Goal: Information Seeking & Learning: Learn about a topic

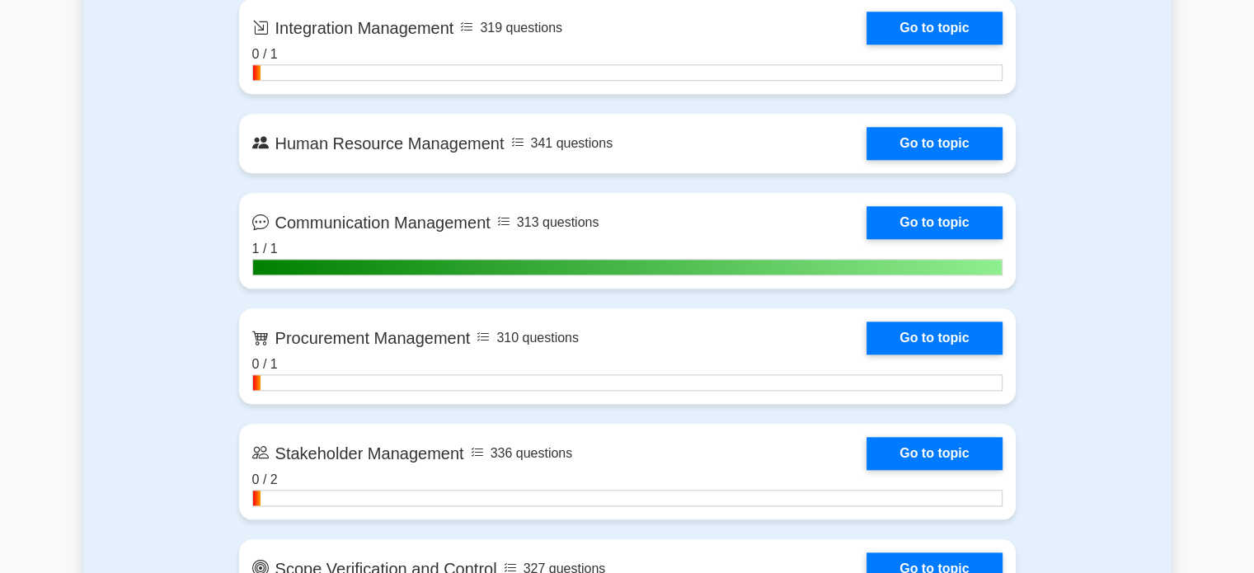
scroll to position [1759, 0]
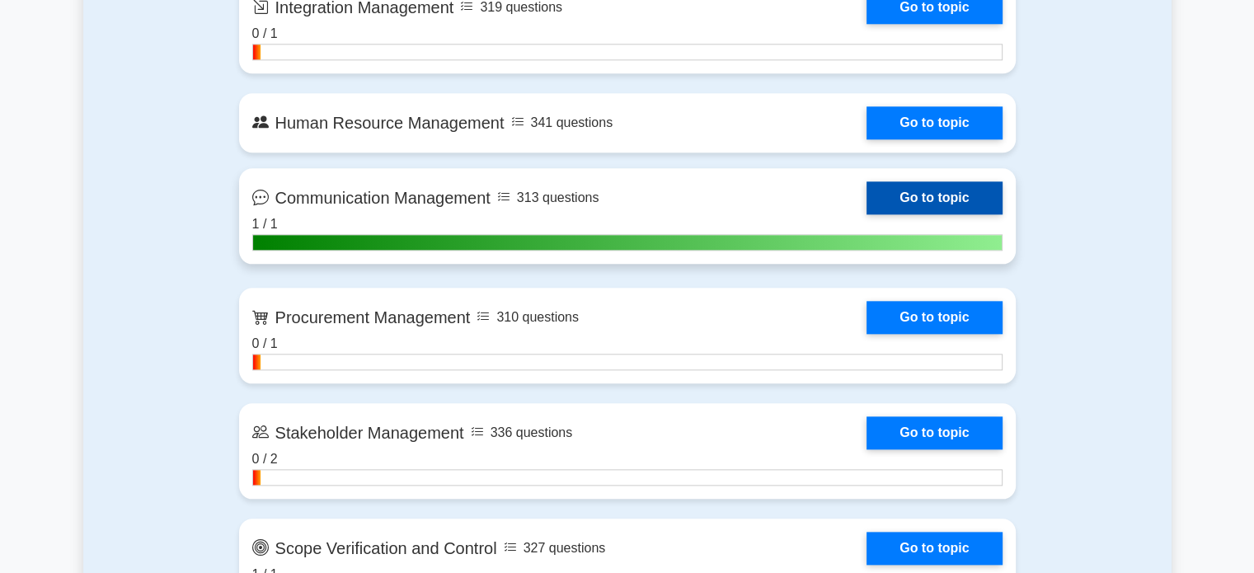
click at [947, 188] on link "Go to topic" at bounding box center [933, 197] width 135 height 33
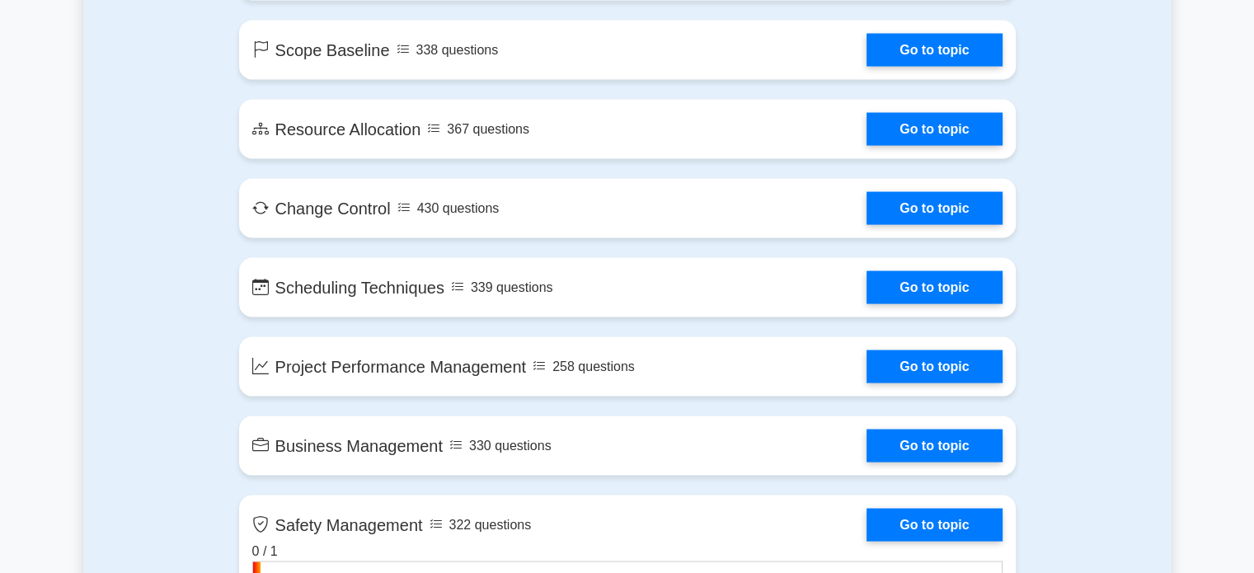
scroll to position [3148, 0]
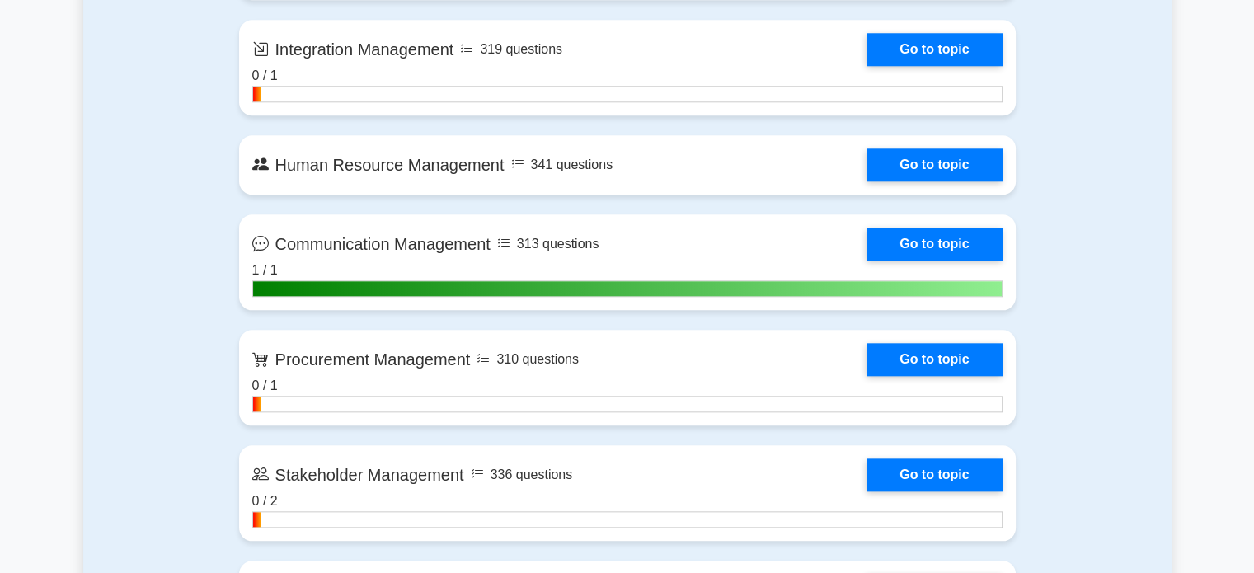
scroll to position [1718, 0]
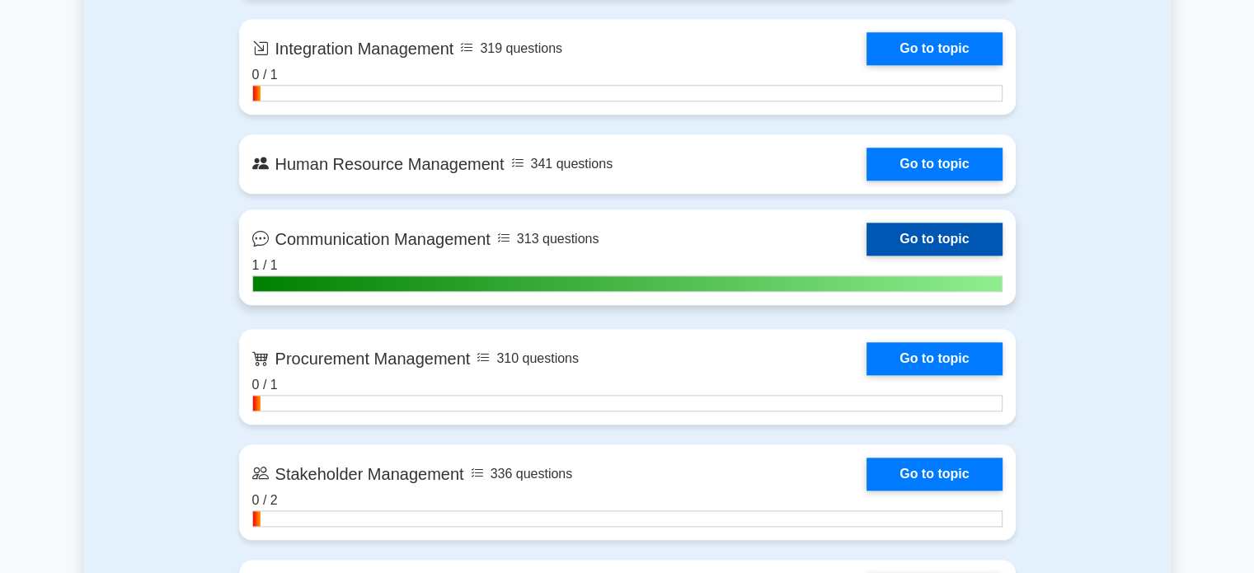
click at [950, 234] on link "Go to topic" at bounding box center [933, 239] width 135 height 33
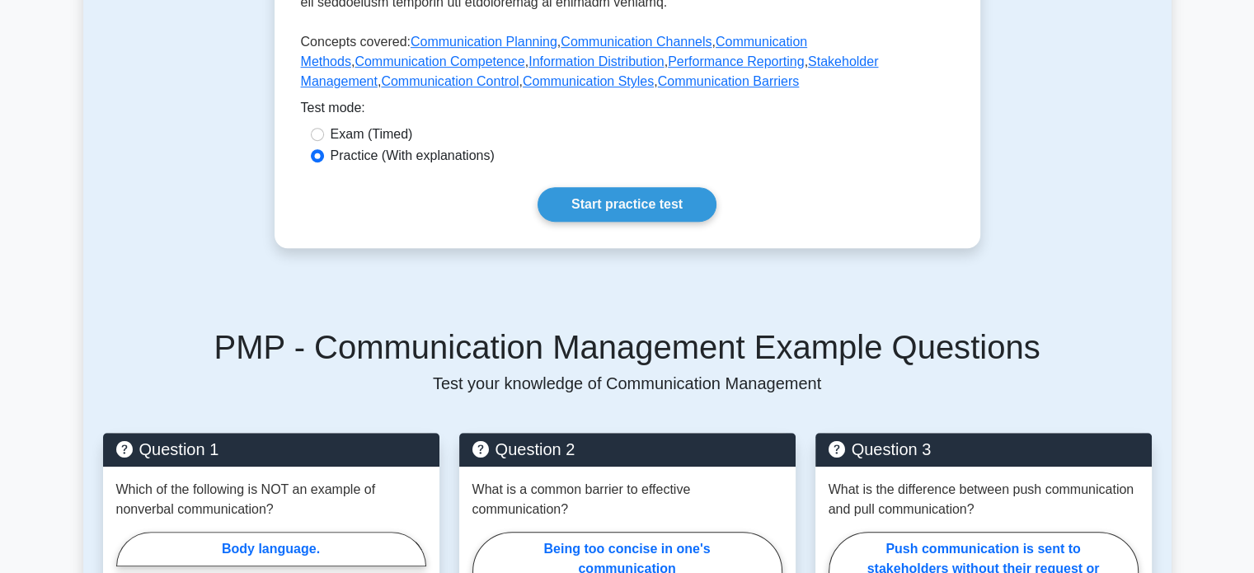
scroll to position [813, 0]
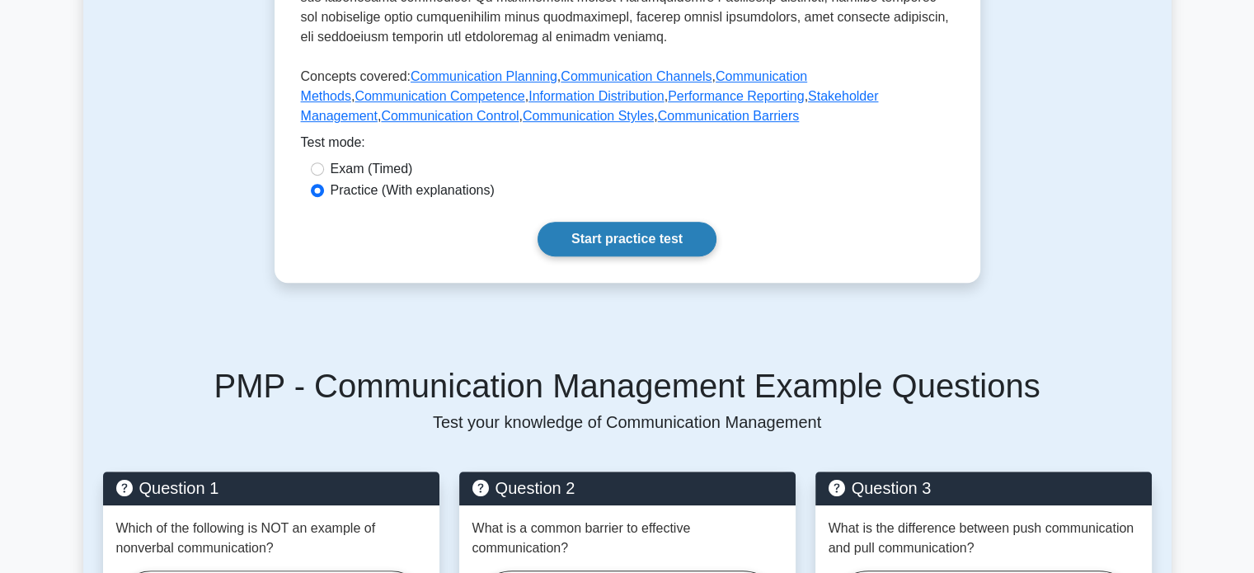
click at [642, 222] on link "Start practice test" at bounding box center [626, 239] width 179 height 35
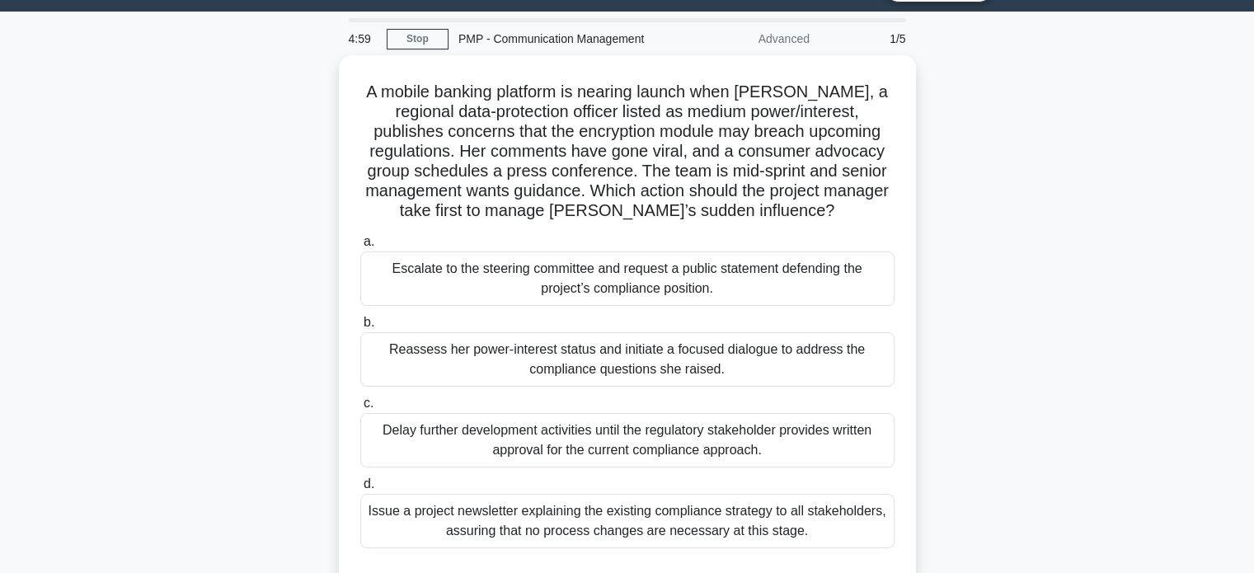
scroll to position [46, 0]
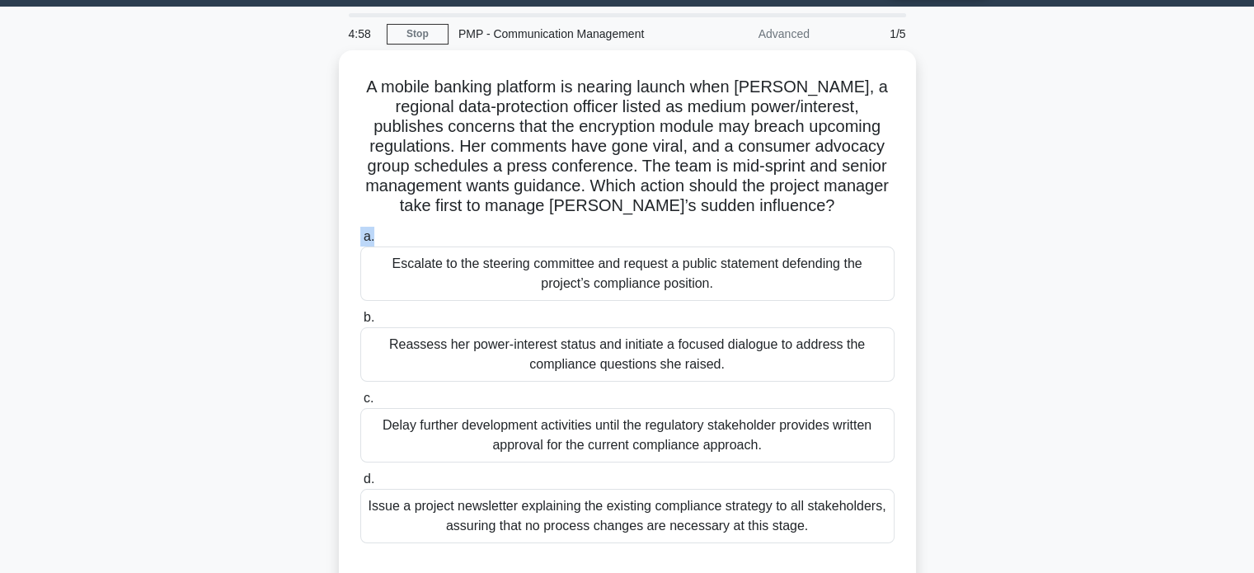
click at [964, 209] on div "A mobile banking platform is nearing launch when Lydia, a regional data-protect…" at bounding box center [627, 331] width 1088 height 562
click at [973, 220] on div "A mobile banking platform is nearing launch when Lydia, a regional data-protect…" at bounding box center [627, 331] width 1088 height 562
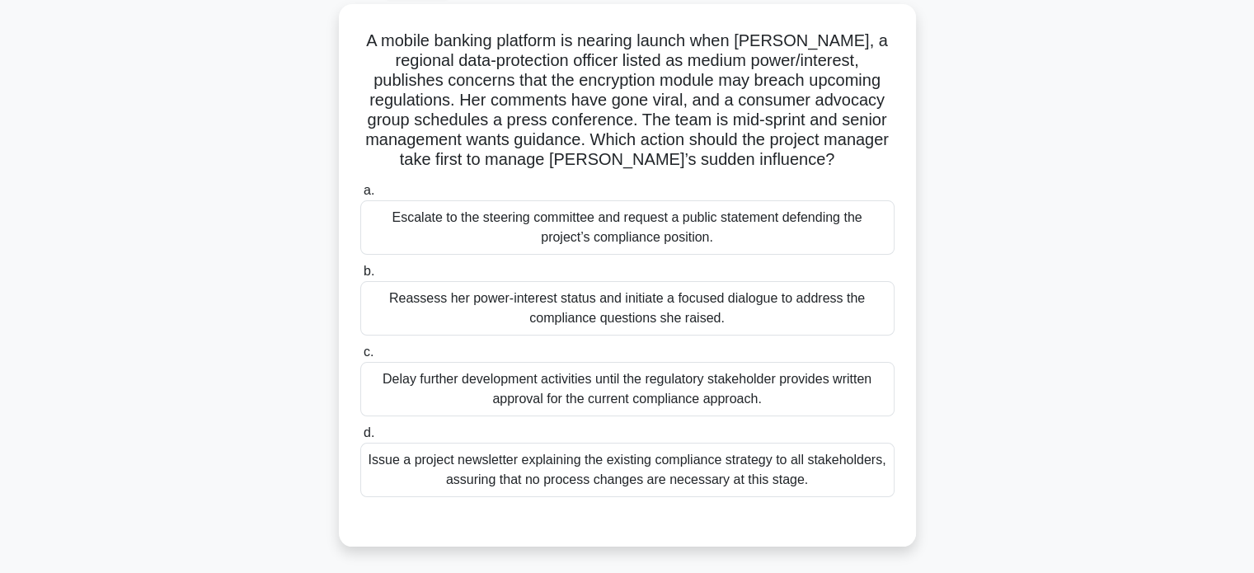
scroll to position [108, 0]
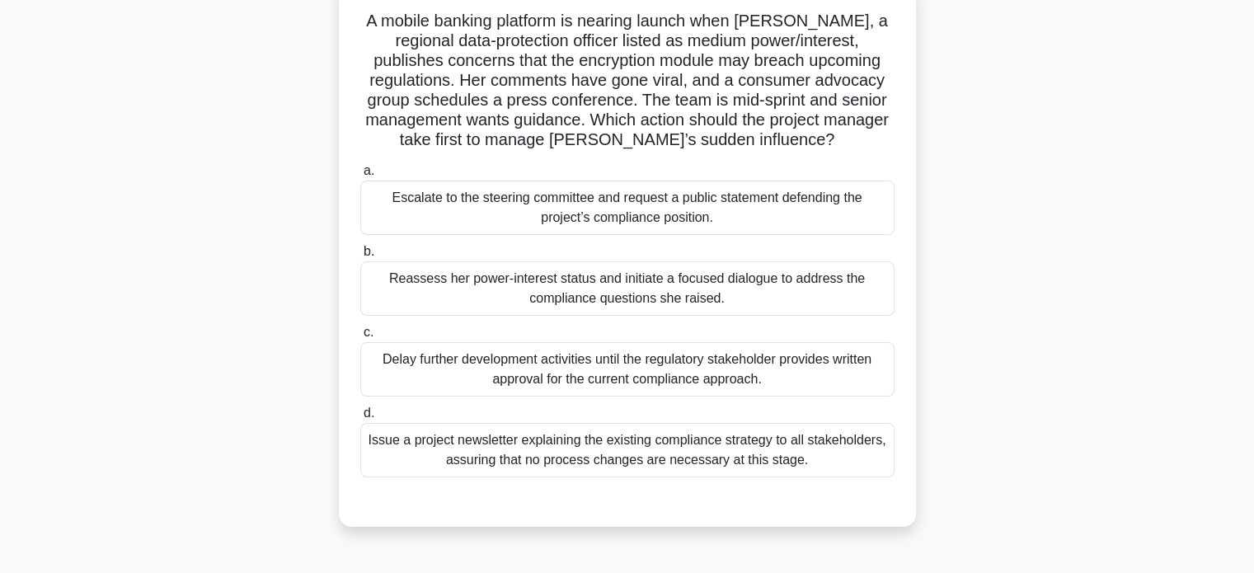
click at [808, 283] on div "Reassess her power-interest status and initiate a focused dialogue to address t…" at bounding box center [627, 288] width 534 height 54
click at [360, 257] on input "b. Reassess her power-interest status and initiate a focused dialogue to addres…" at bounding box center [360, 251] width 0 height 11
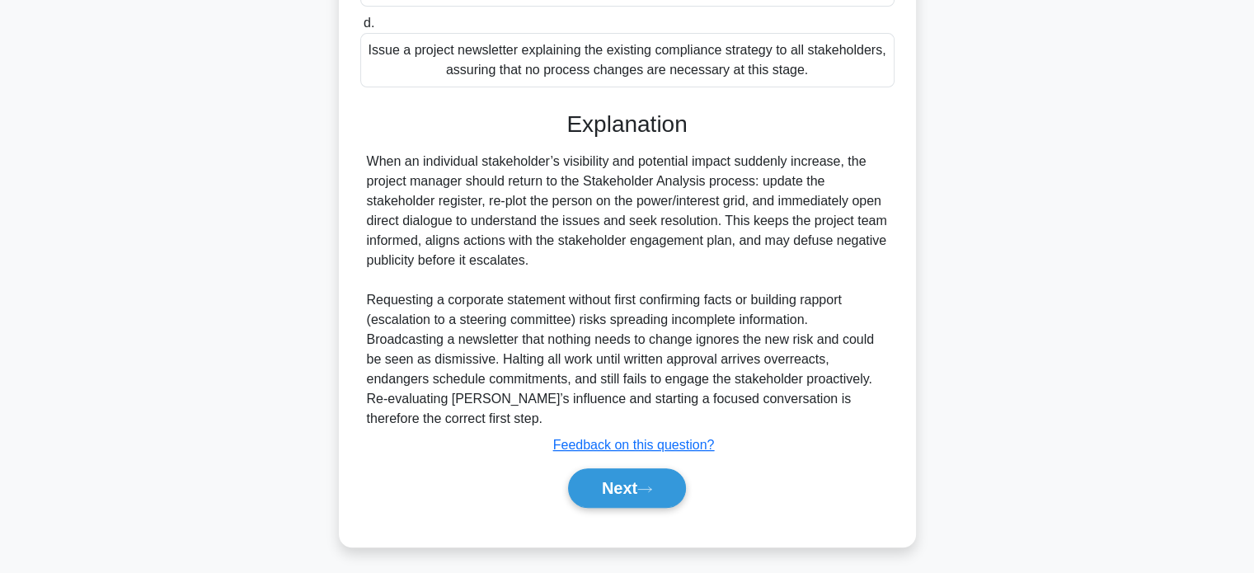
scroll to position [501, 0]
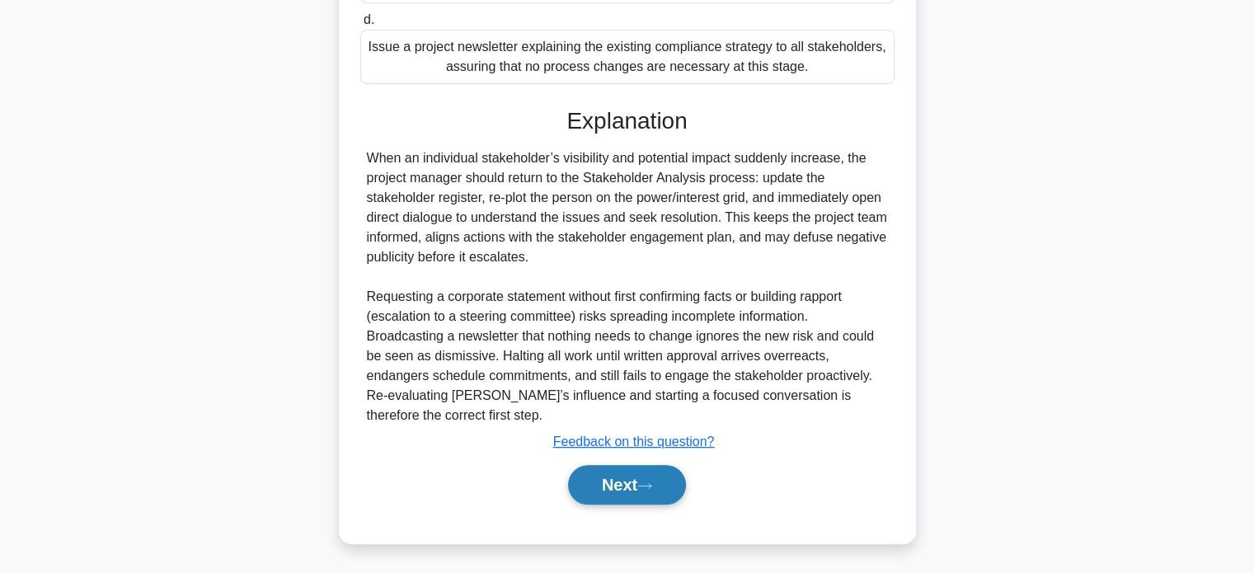
click at [630, 486] on button "Next" at bounding box center [627, 485] width 118 height 40
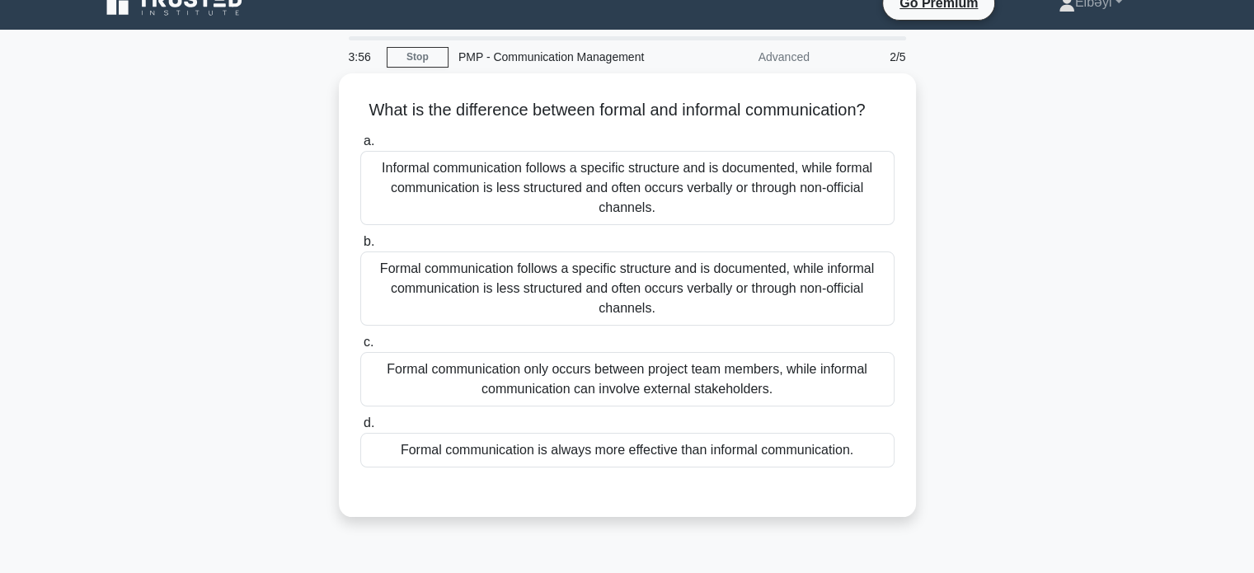
scroll to position [22, 0]
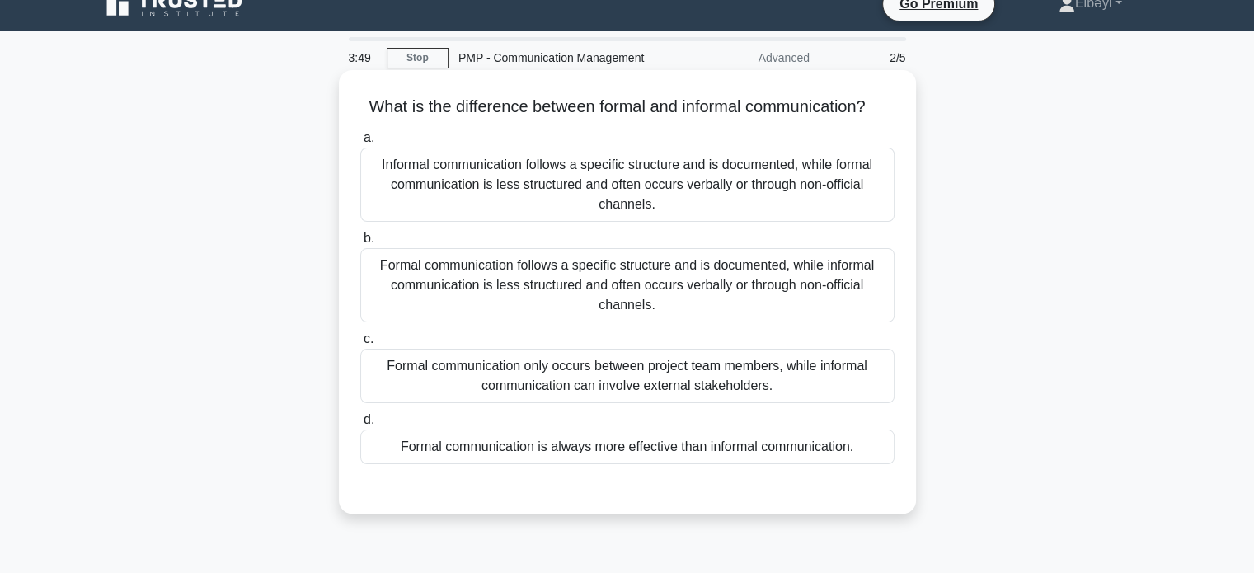
click at [722, 280] on div "Formal communication follows a specific structure and is documented, while info…" at bounding box center [627, 285] width 534 height 74
click at [360, 244] on input "b. Formal communication follows a specific structure and is documented, while i…" at bounding box center [360, 238] width 0 height 11
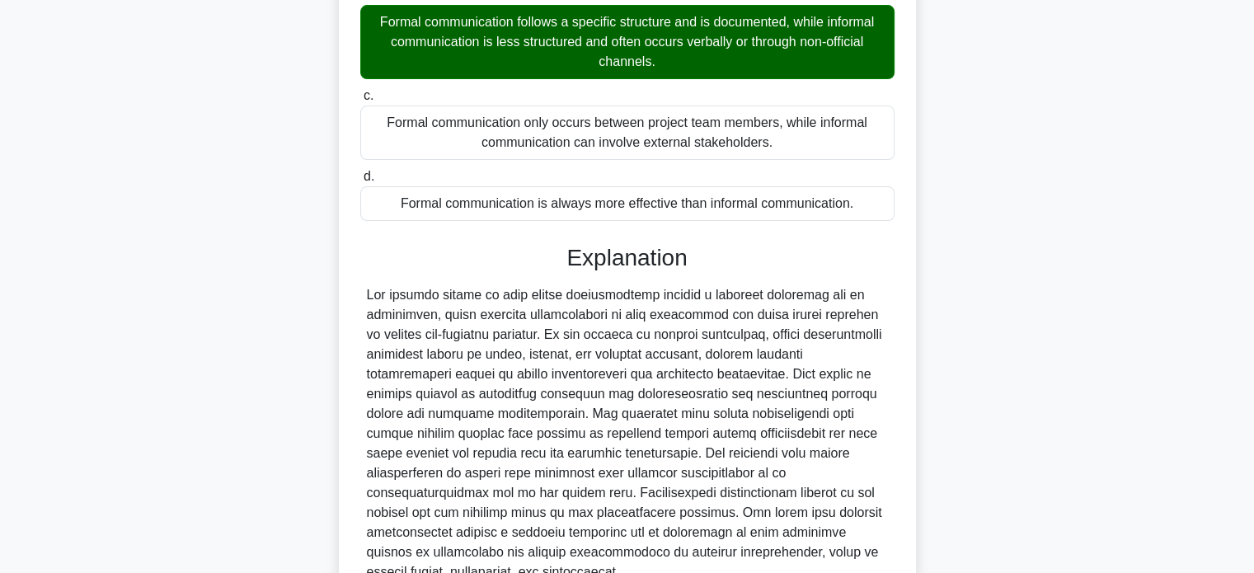
scroll to position [442, 0]
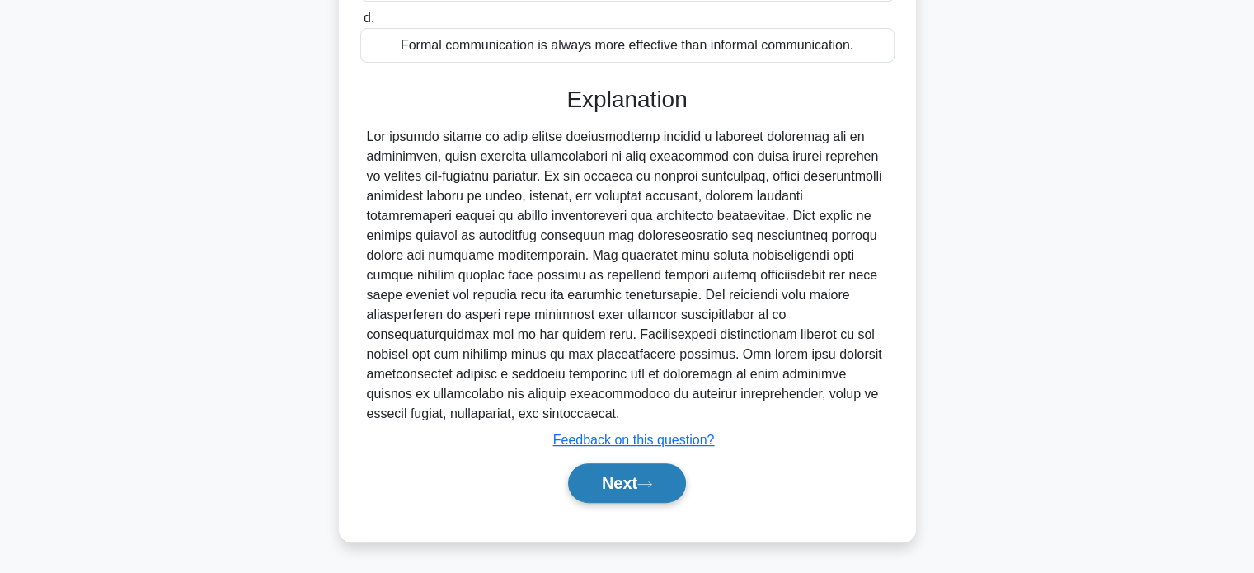
click at [613, 490] on button "Next" at bounding box center [627, 483] width 118 height 40
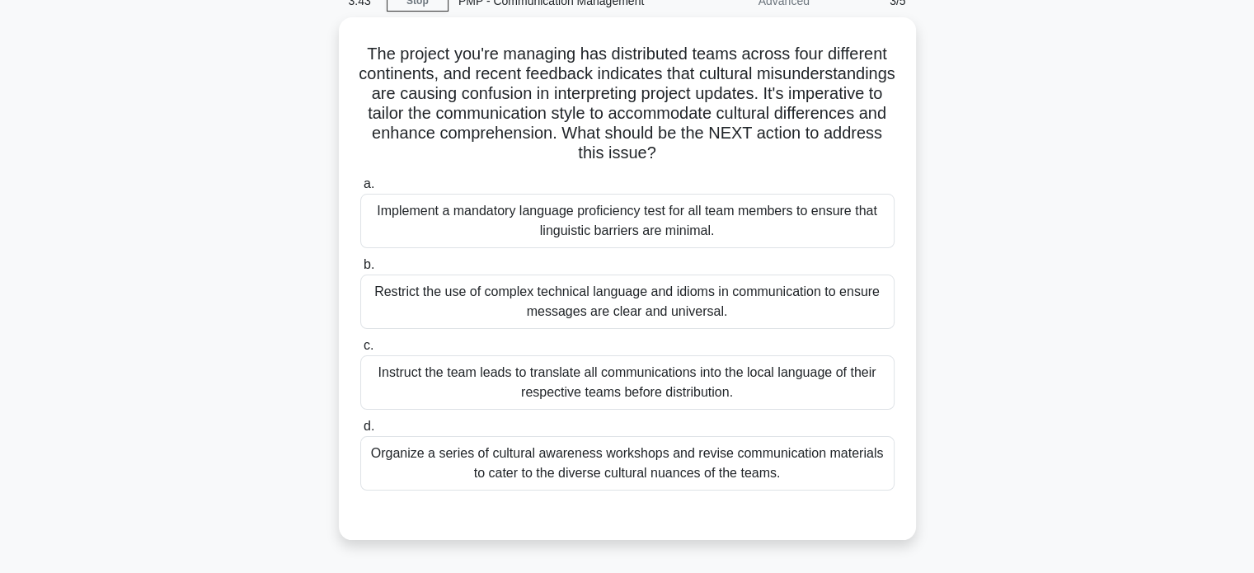
scroll to position [79, 0]
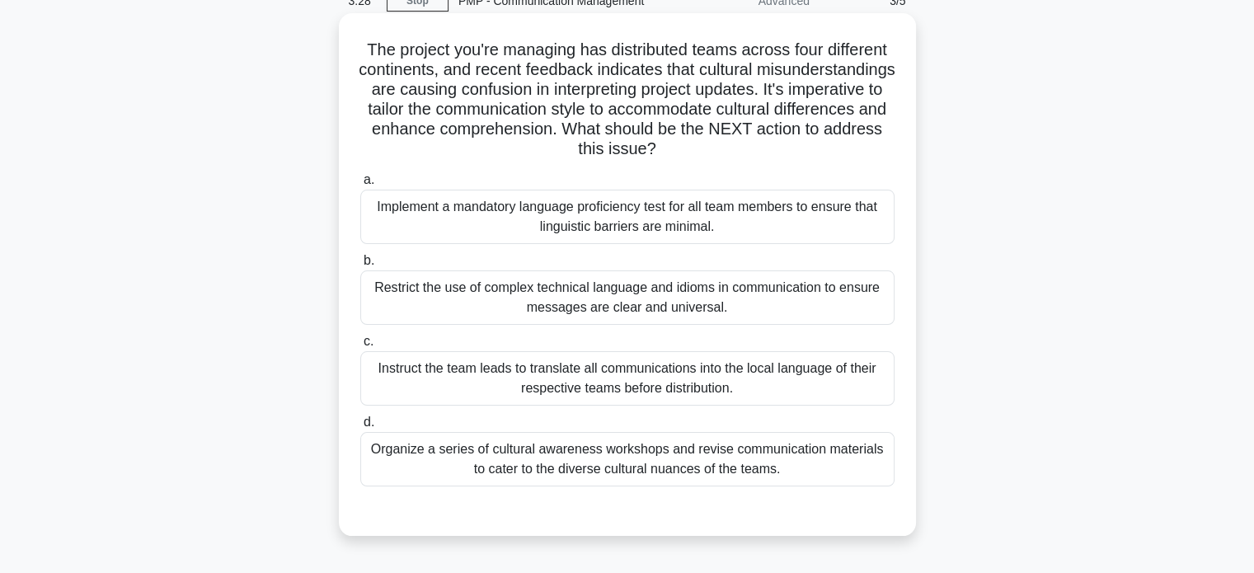
click at [819, 312] on div "Restrict the use of complex technical language and idioms in communication to e…" at bounding box center [627, 297] width 534 height 54
click at [360, 266] on input "b. Restrict the use of complex technical language and idioms in communication t…" at bounding box center [360, 261] width 0 height 11
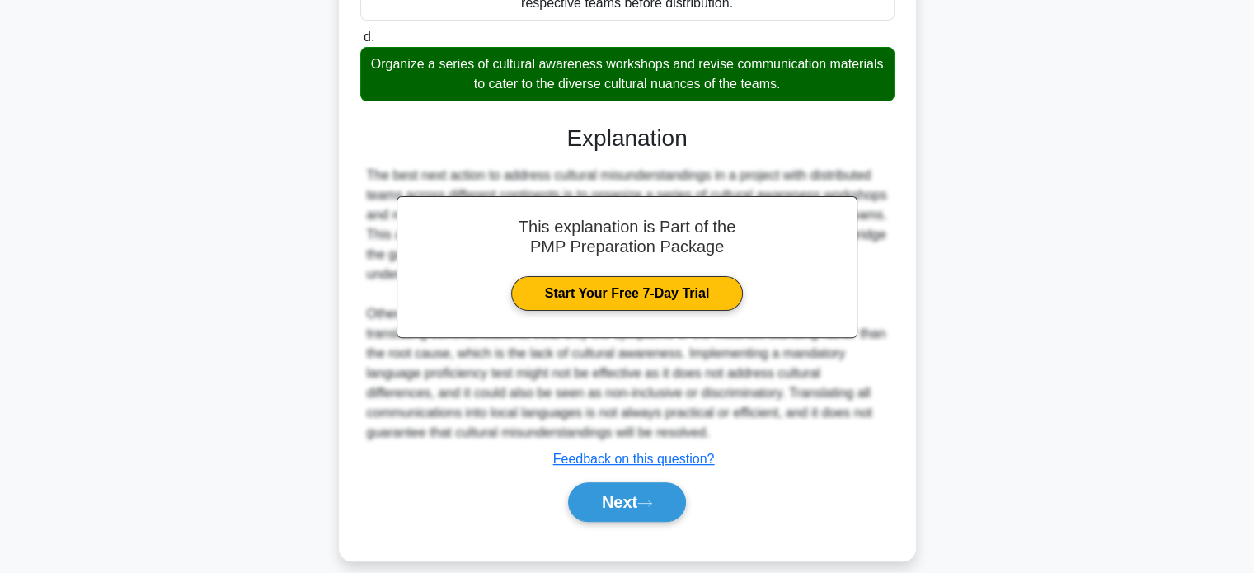
scroll to position [483, 0]
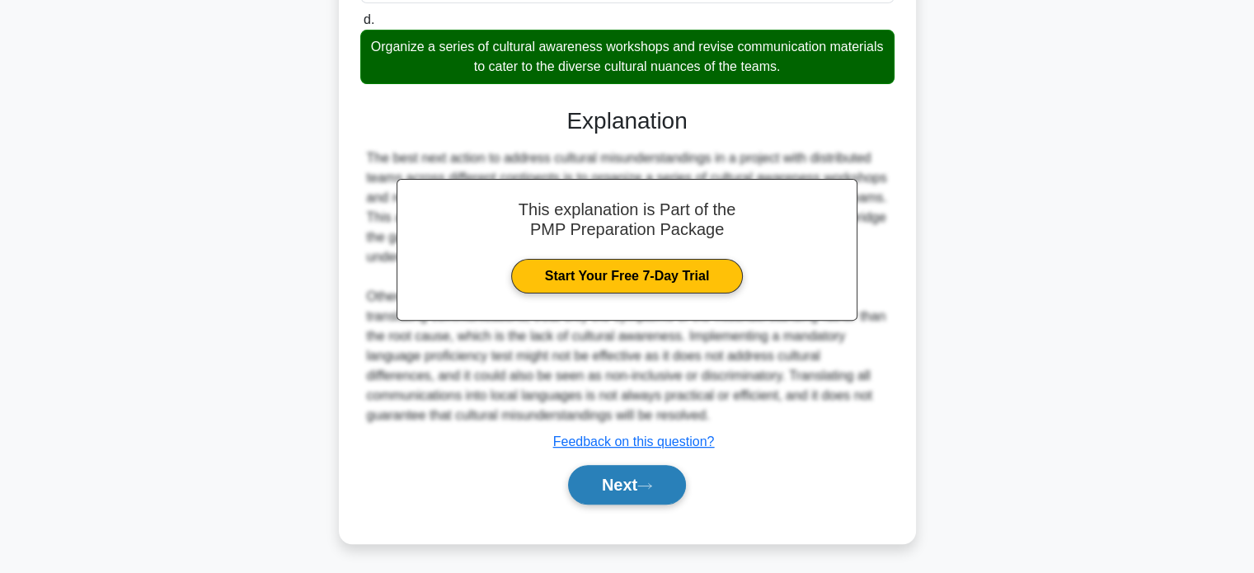
click at [651, 478] on button "Next" at bounding box center [627, 485] width 118 height 40
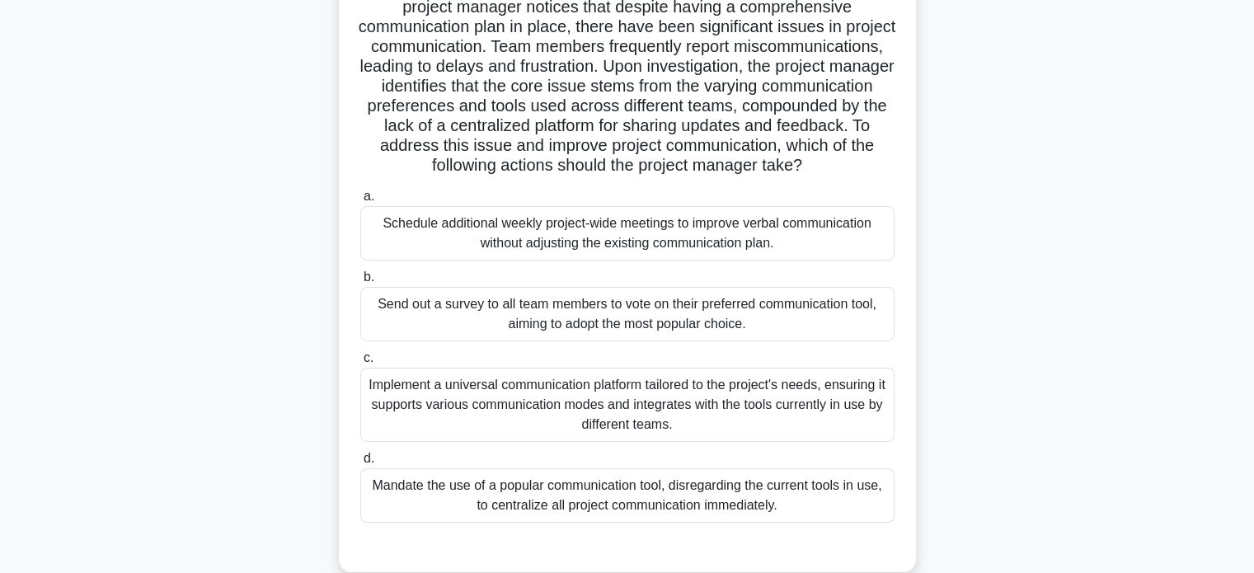
scroll to position [207, 0]
